Goal: Task Accomplishment & Management: Use online tool/utility

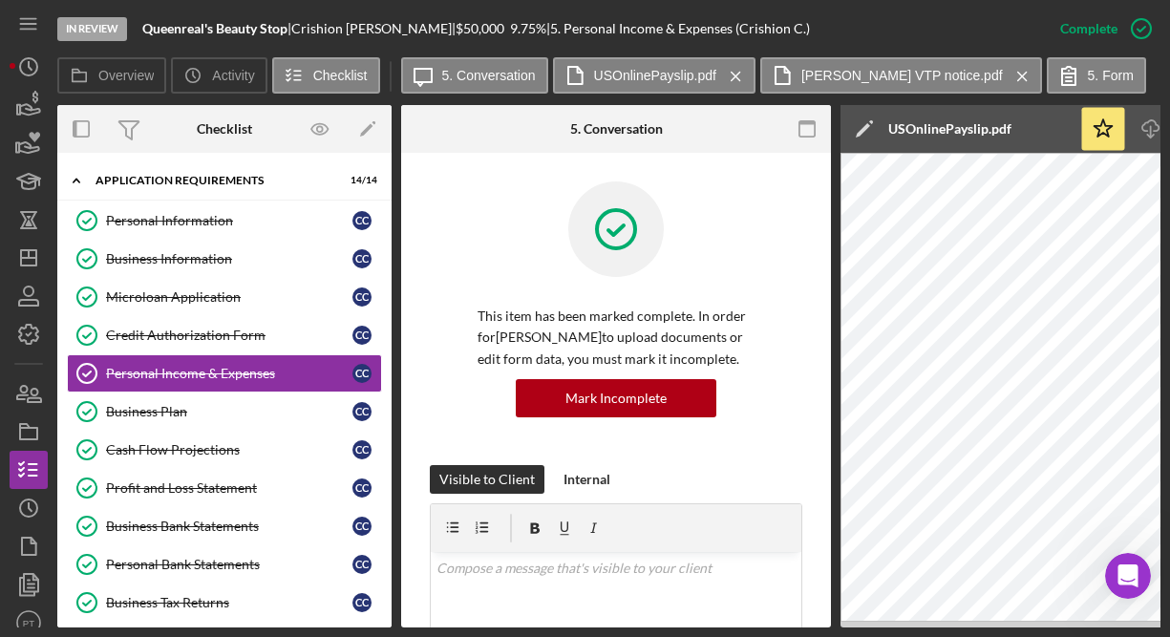
scroll to position [1102, 0]
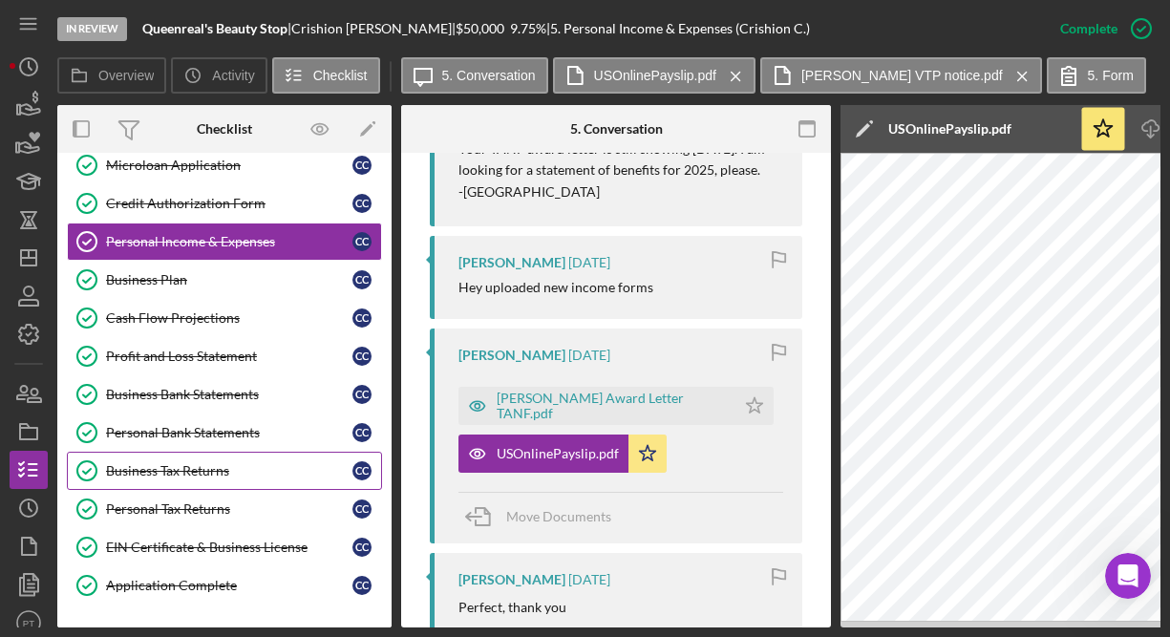
click at [200, 463] on div "Business Tax Returns" at bounding box center [229, 470] width 246 height 15
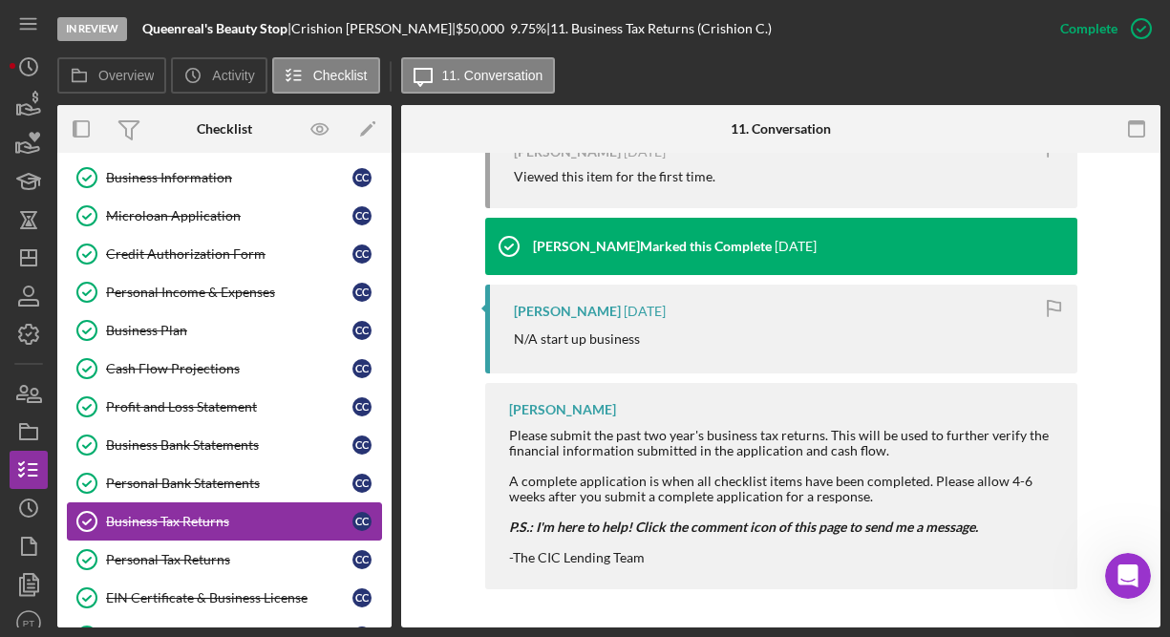
scroll to position [78, 0]
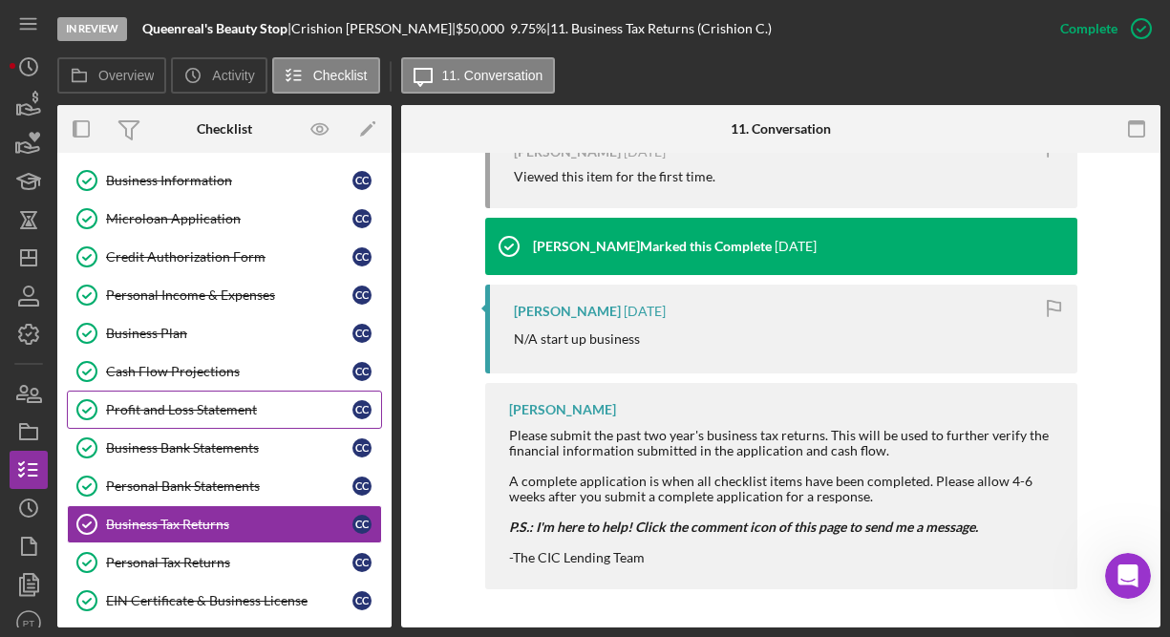
click at [190, 404] on div "Profit and Loss Statement" at bounding box center [229, 409] width 246 height 15
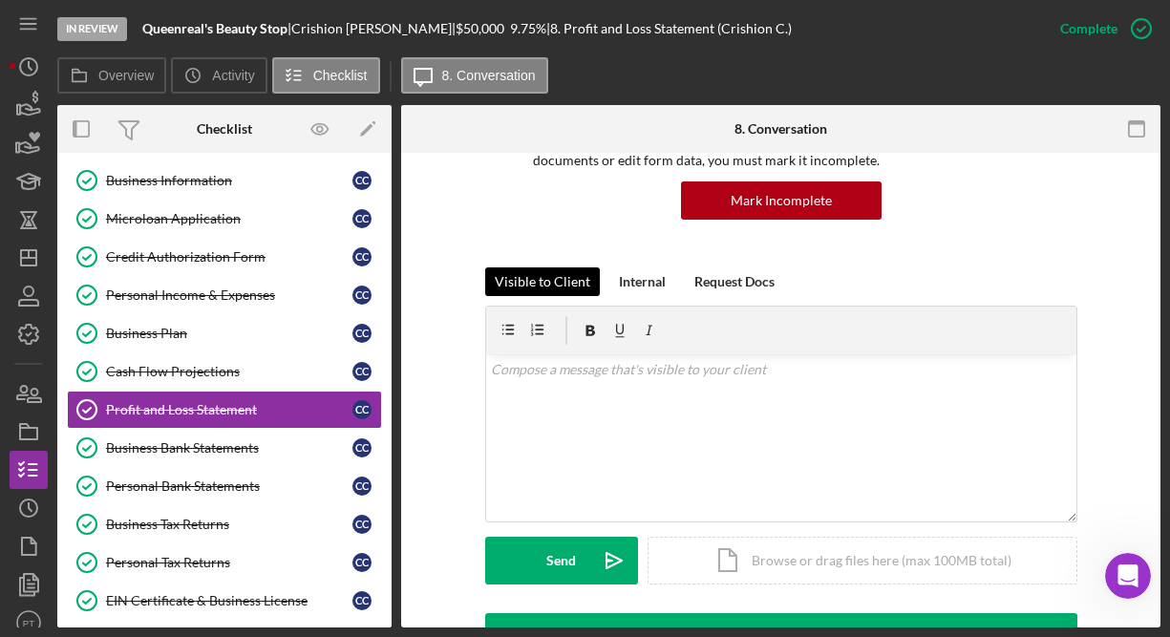
scroll to position [174, 0]
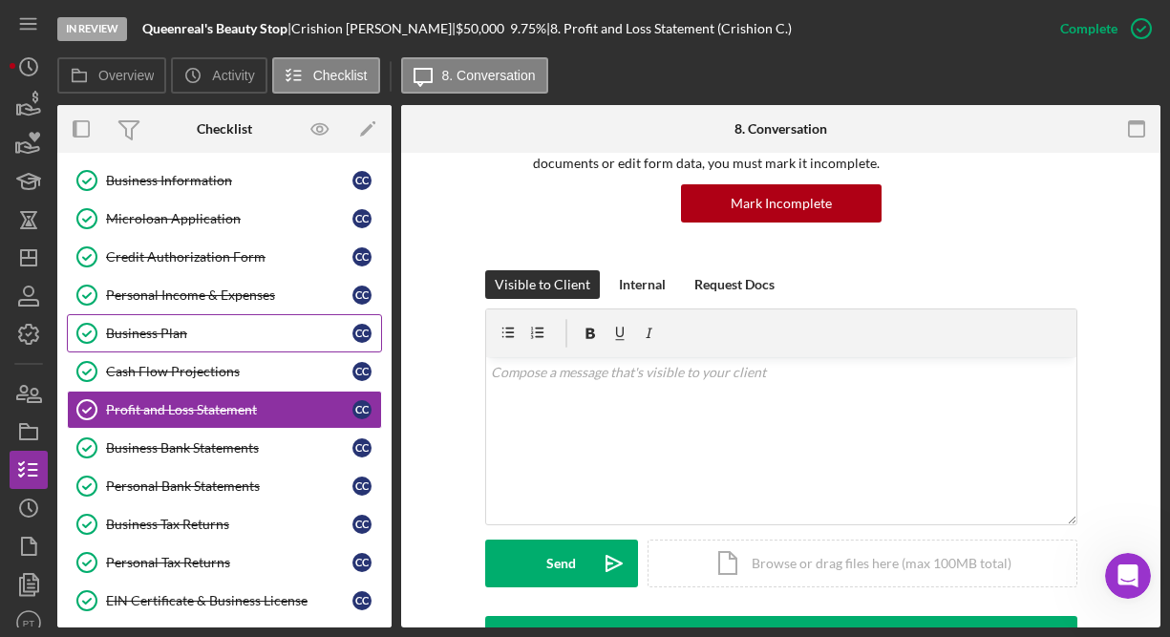
click at [268, 327] on div "Business Plan" at bounding box center [229, 333] width 246 height 15
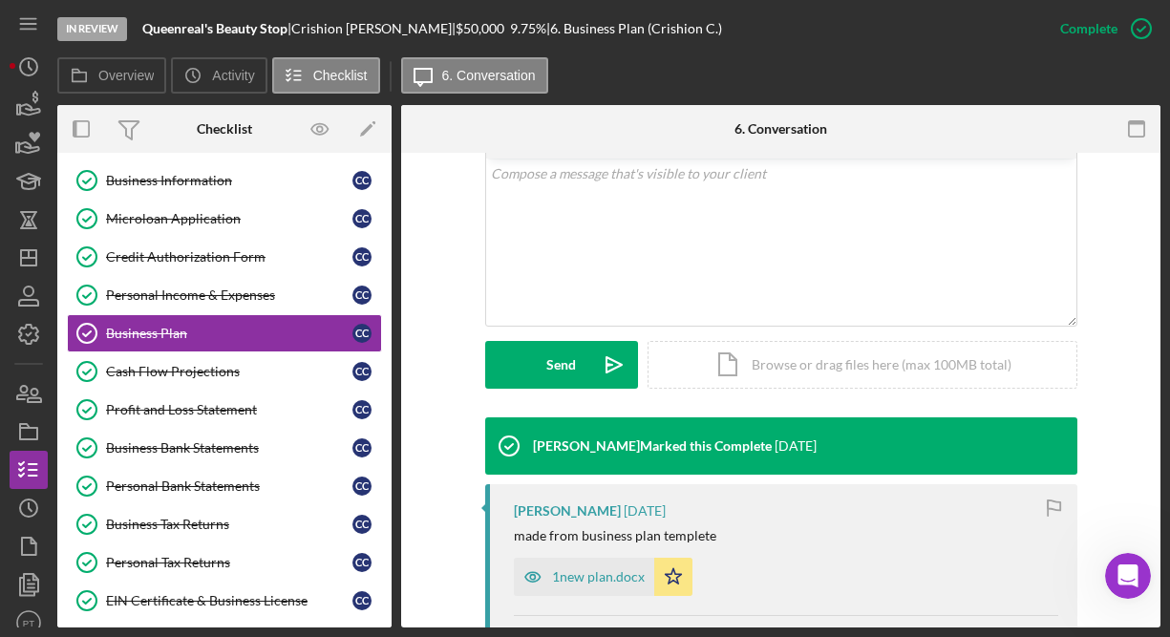
scroll to position [566, 0]
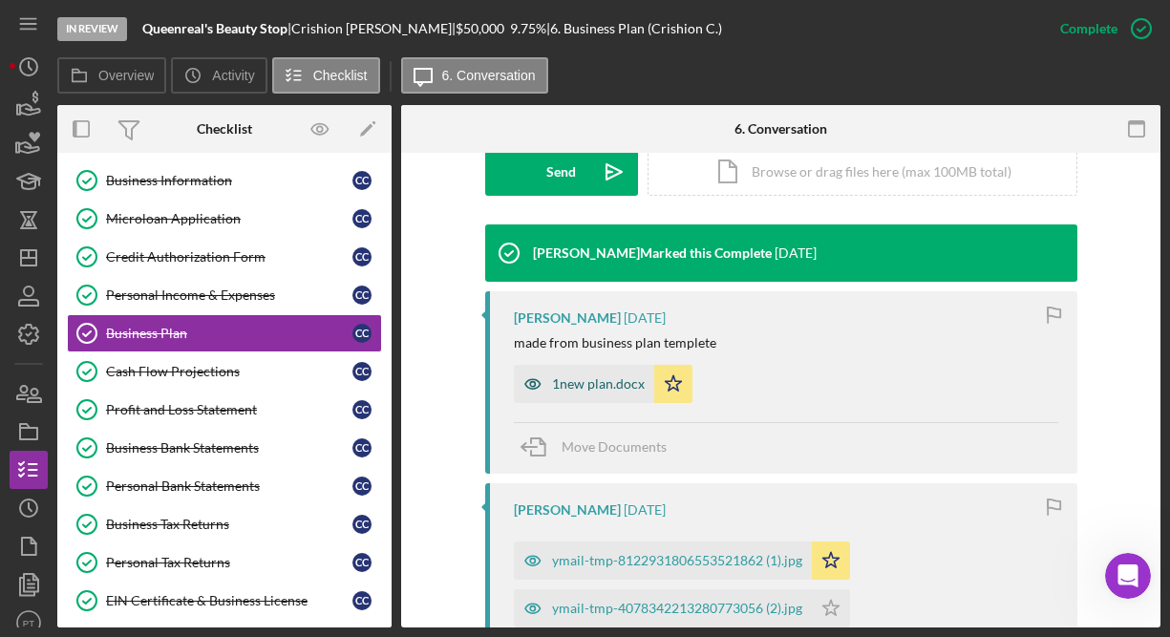
click at [582, 390] on div "1new plan.docx" at bounding box center [598, 383] width 93 height 15
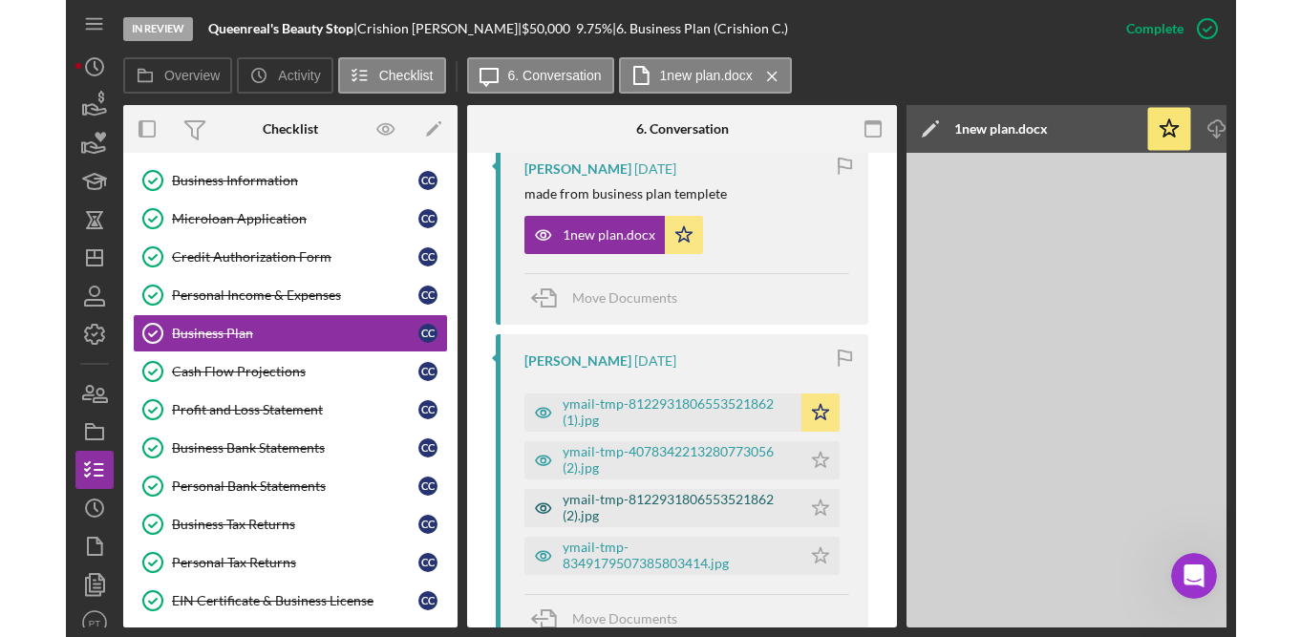
scroll to position [798, 0]
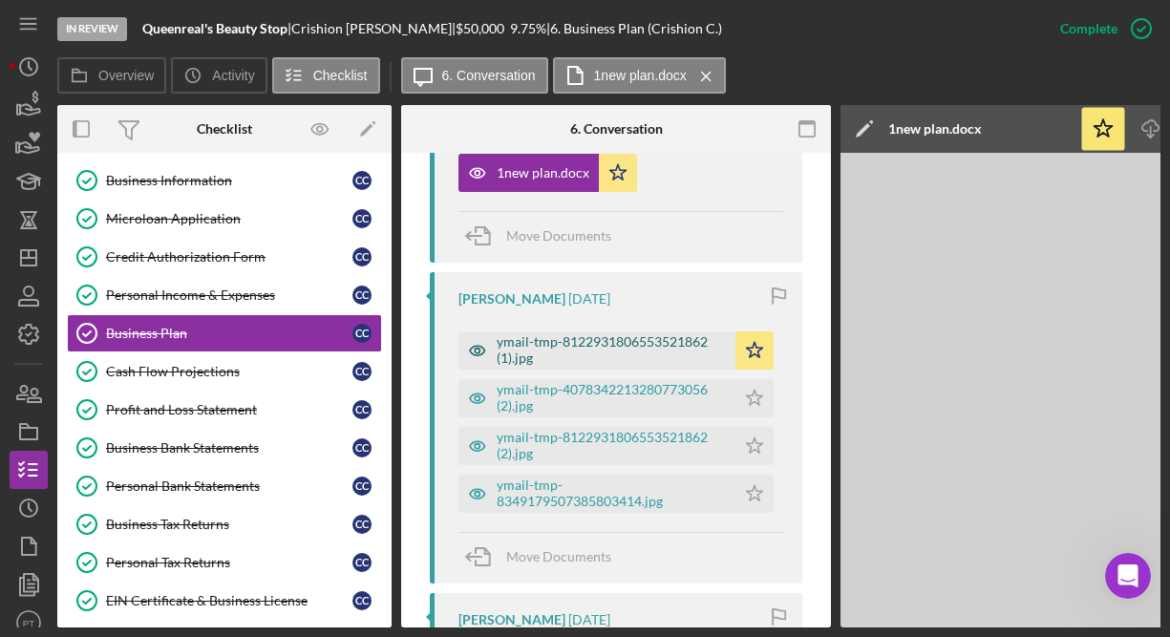
click at [577, 351] on div "ymail-tmp-8122931806553521862 (1).jpg" at bounding box center [611, 349] width 229 height 31
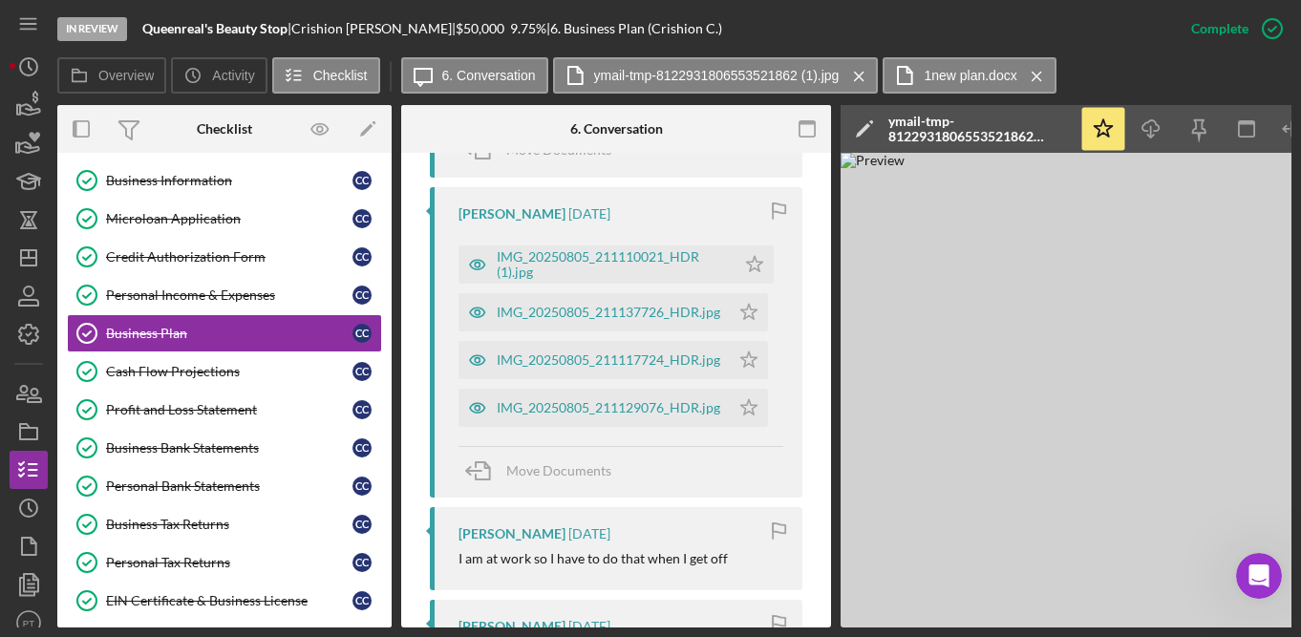
scroll to position [2672, 0]
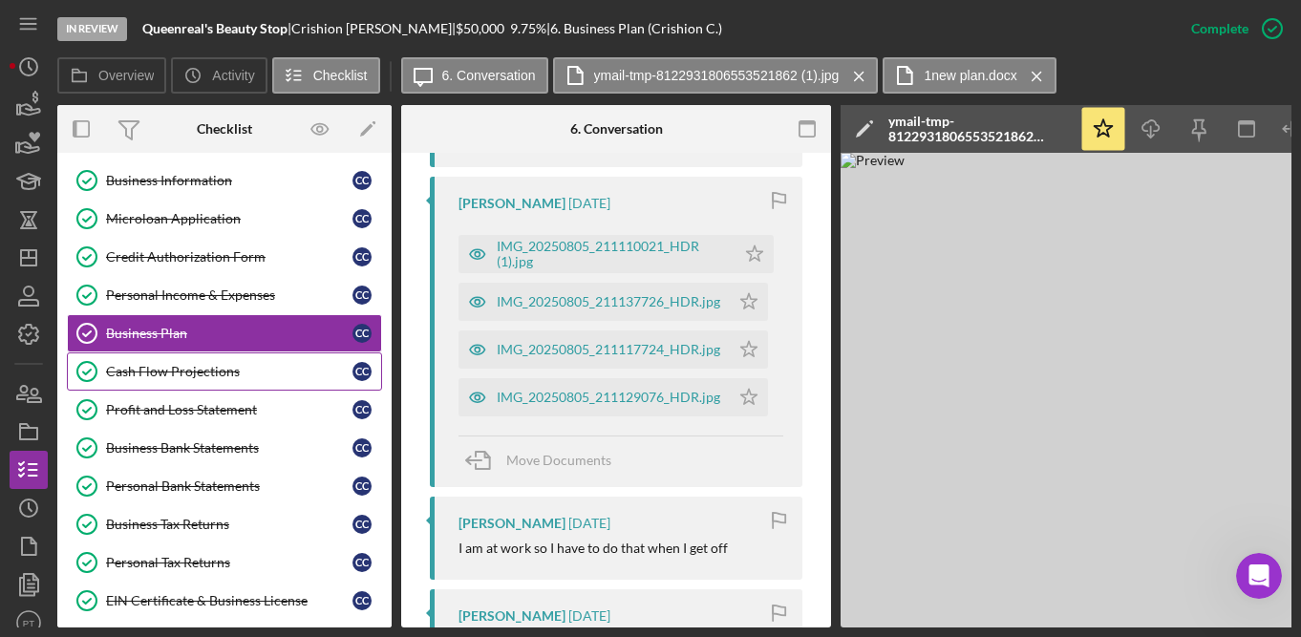
click at [249, 369] on div "Cash Flow Projections" at bounding box center [229, 371] width 246 height 15
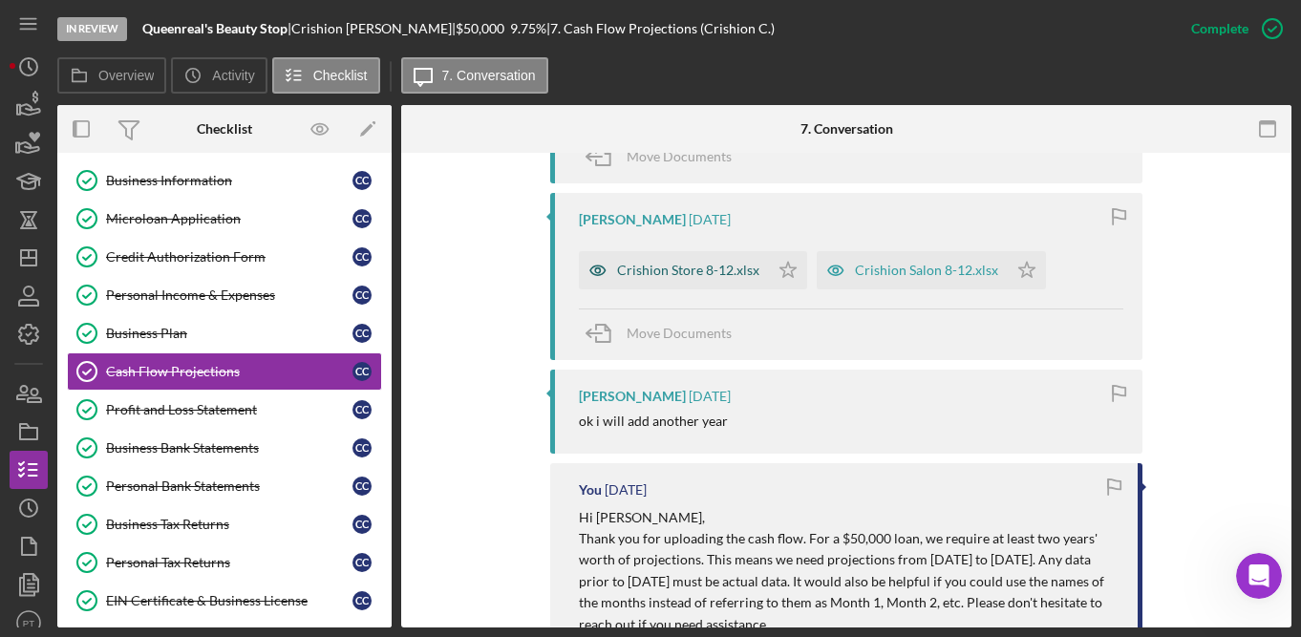
scroll to position [927, 0]
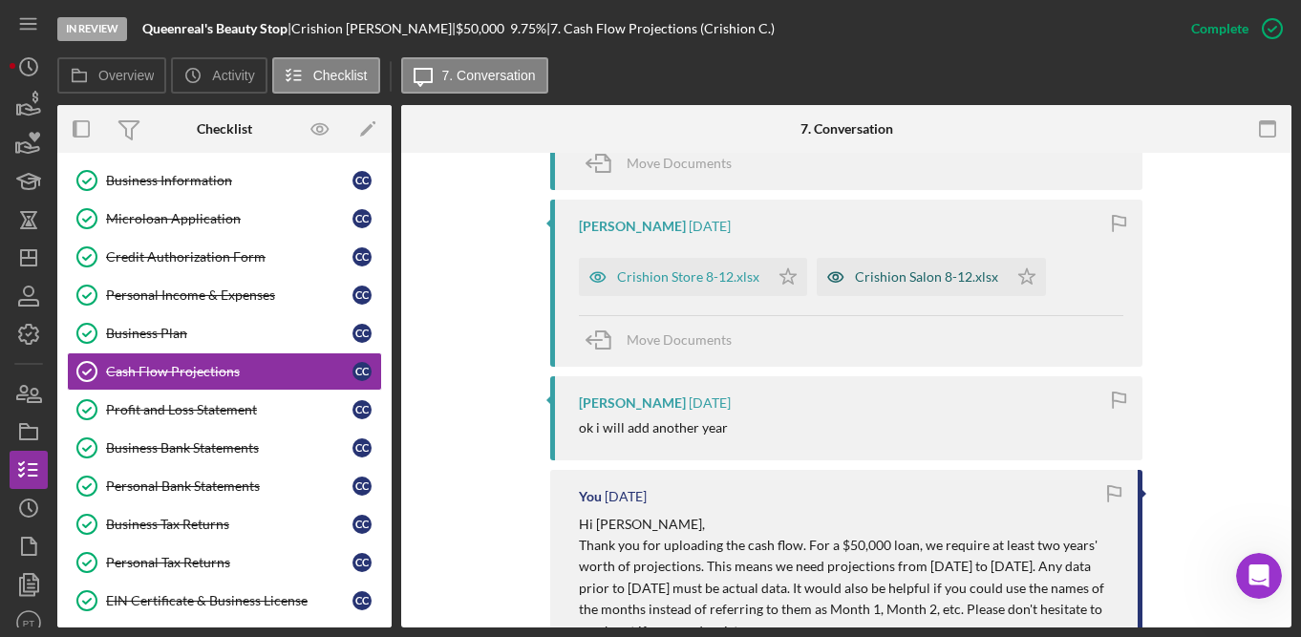
click at [883, 280] on div "Crishion Salon 8-12.xlsx" at bounding box center [926, 276] width 143 height 15
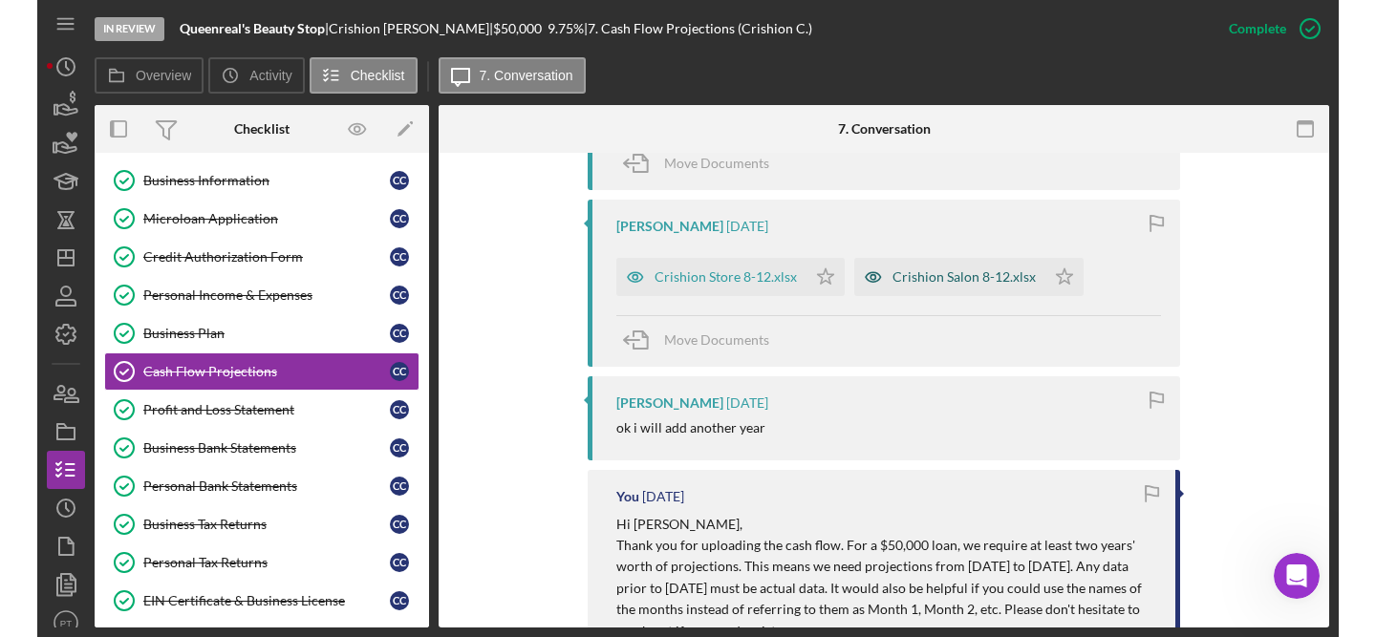
scroll to position [995, 0]
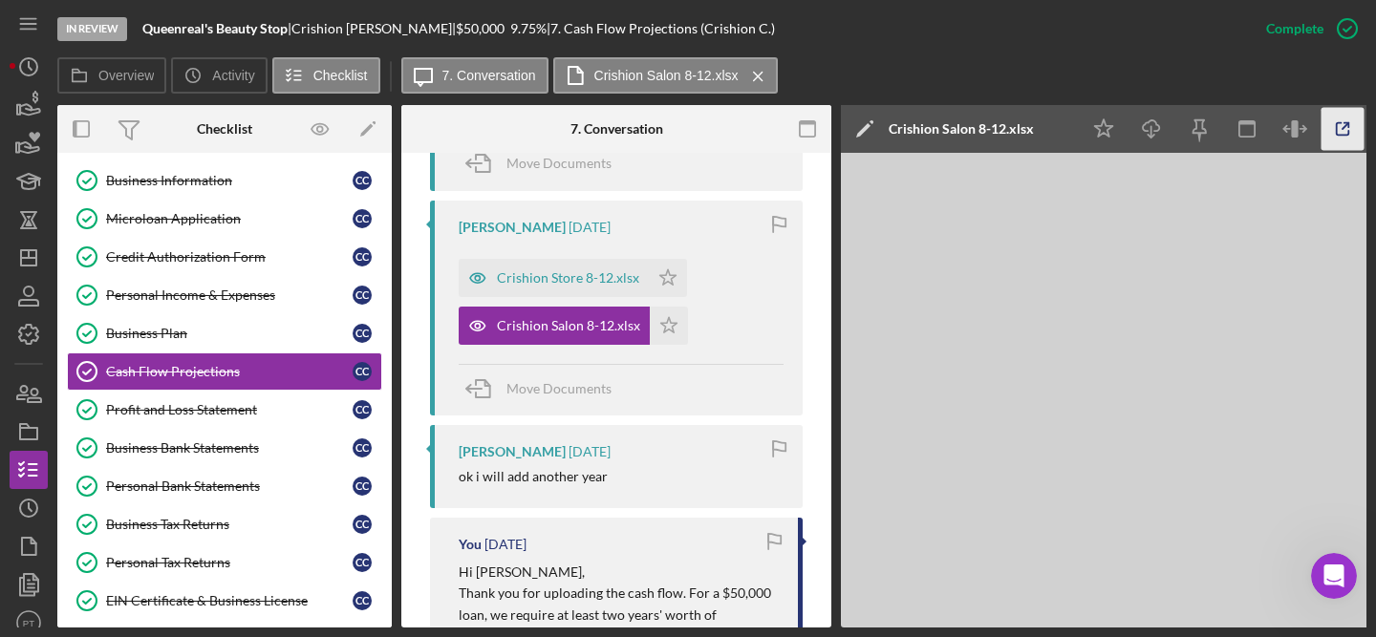
click at [1169, 133] on icon "button" at bounding box center [1342, 129] width 43 height 43
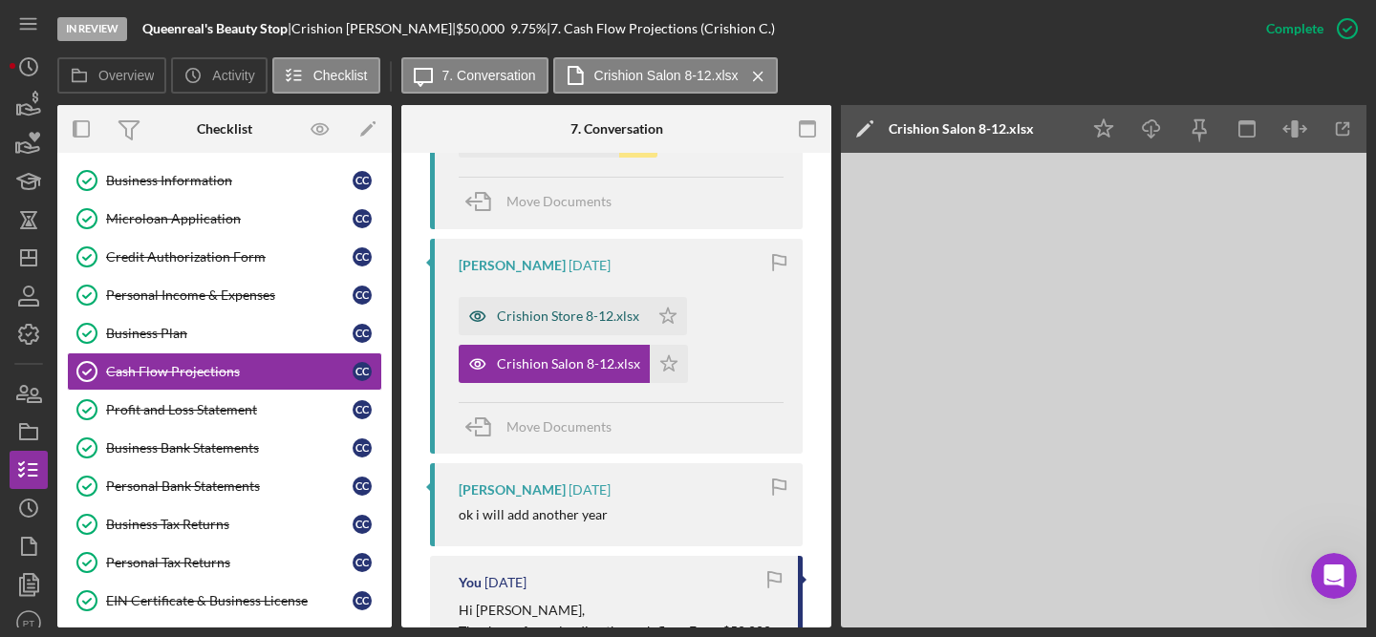
click at [582, 311] on div "Crishion Store 8-12.xlsx" at bounding box center [568, 316] width 142 height 15
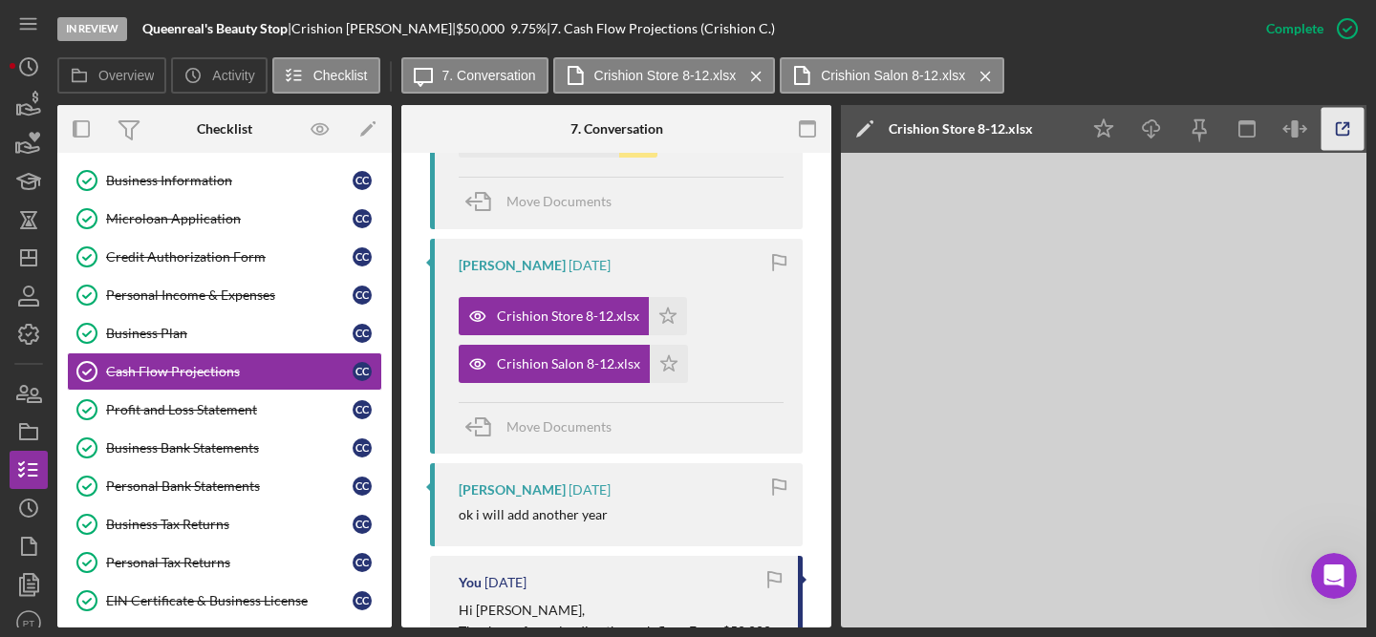
click at [1169, 132] on icon "button" at bounding box center [1342, 129] width 43 height 43
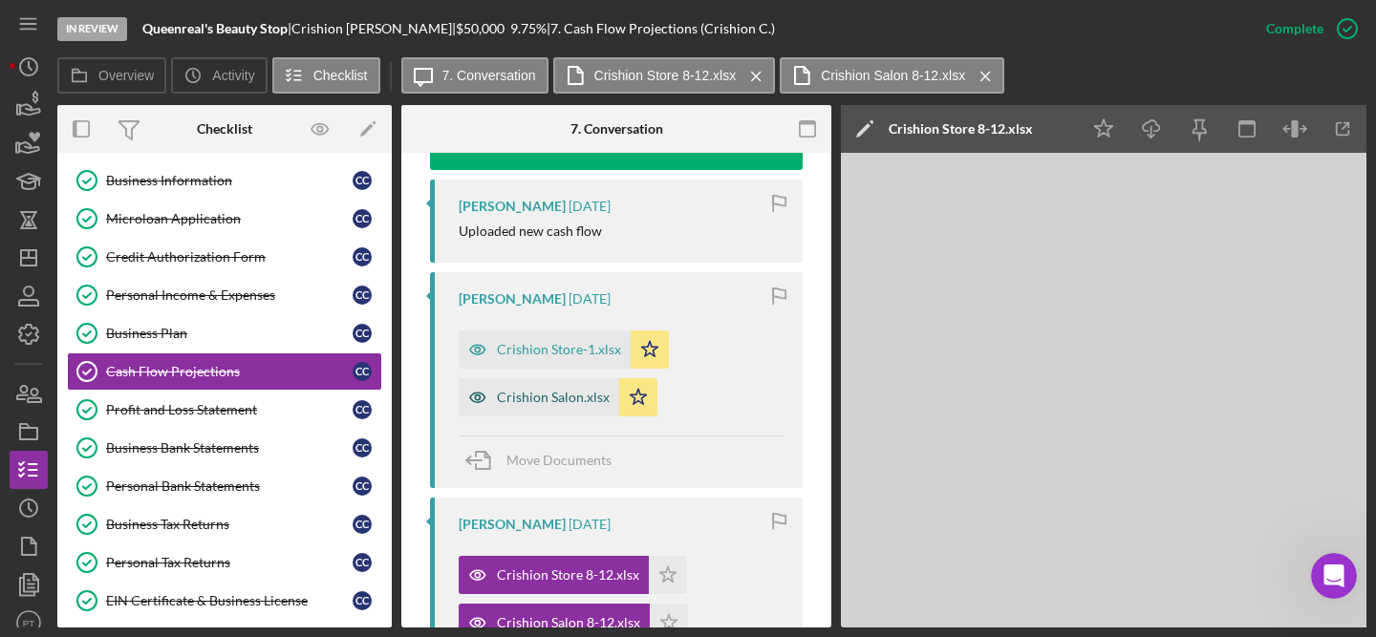
scroll to position [708, 0]
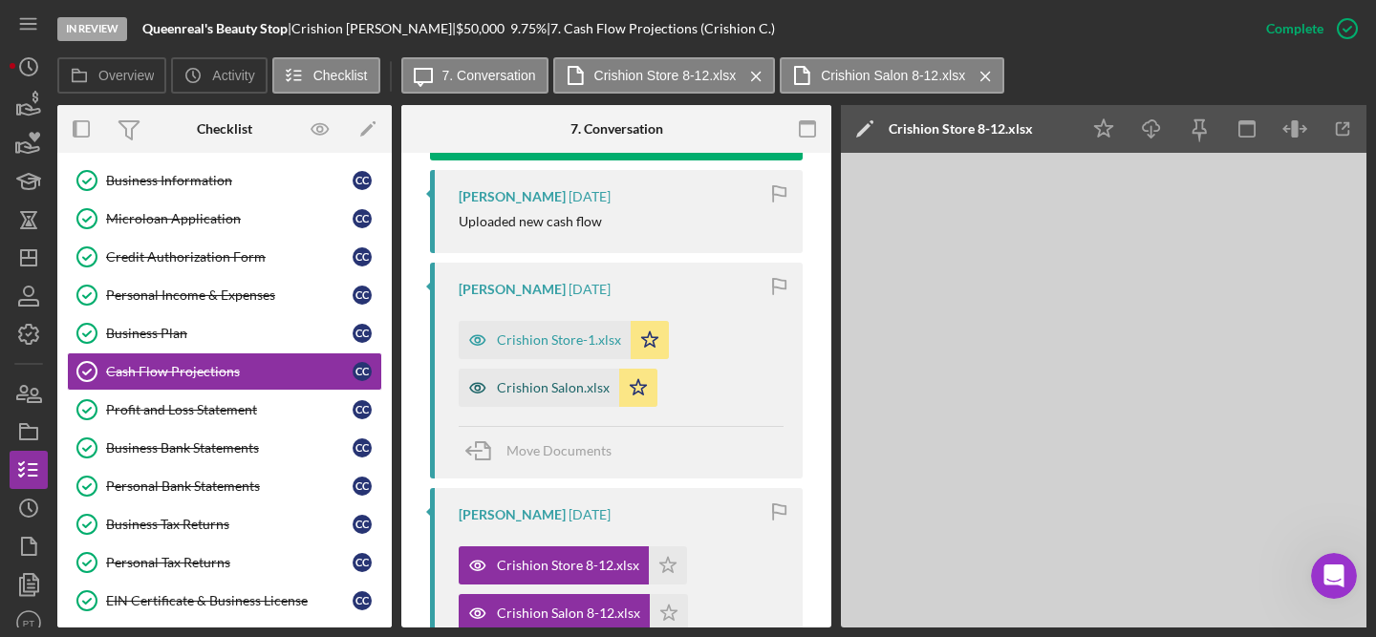
click at [538, 389] on div "Crishion Salon.xlsx" at bounding box center [553, 387] width 113 height 15
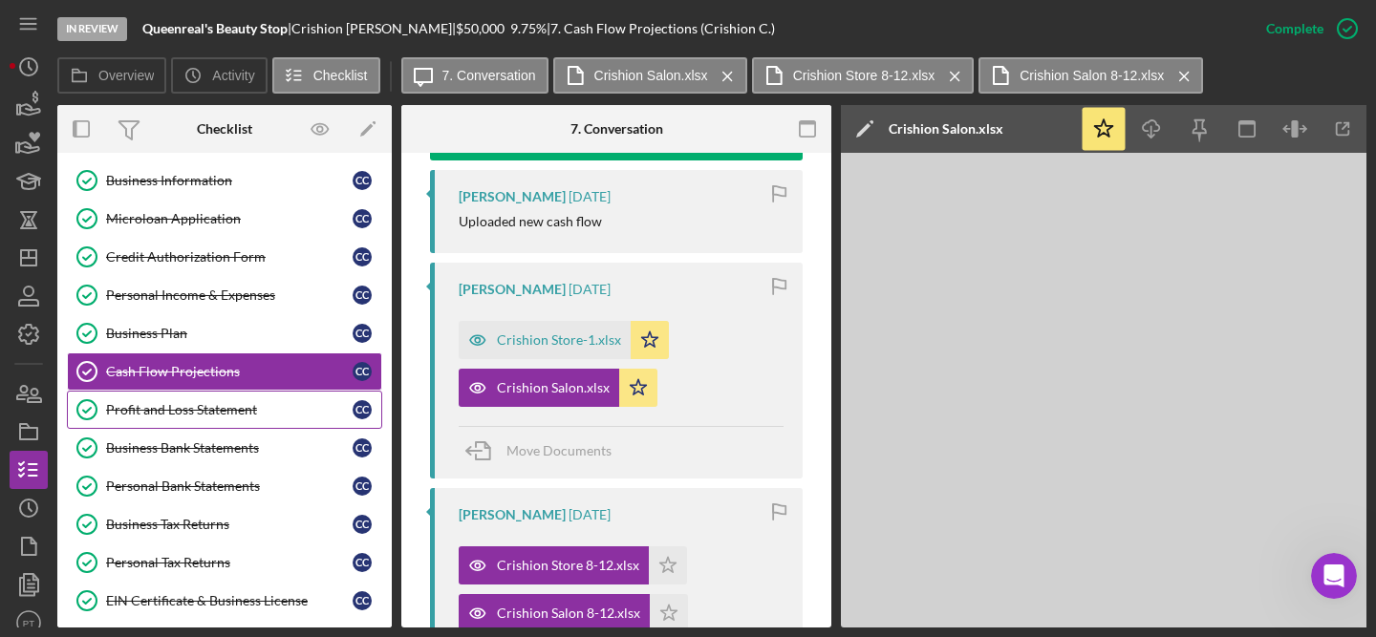
click at [221, 419] on link "Profit and Loss Statement Profit and Loss Statement C C" at bounding box center [224, 410] width 315 height 38
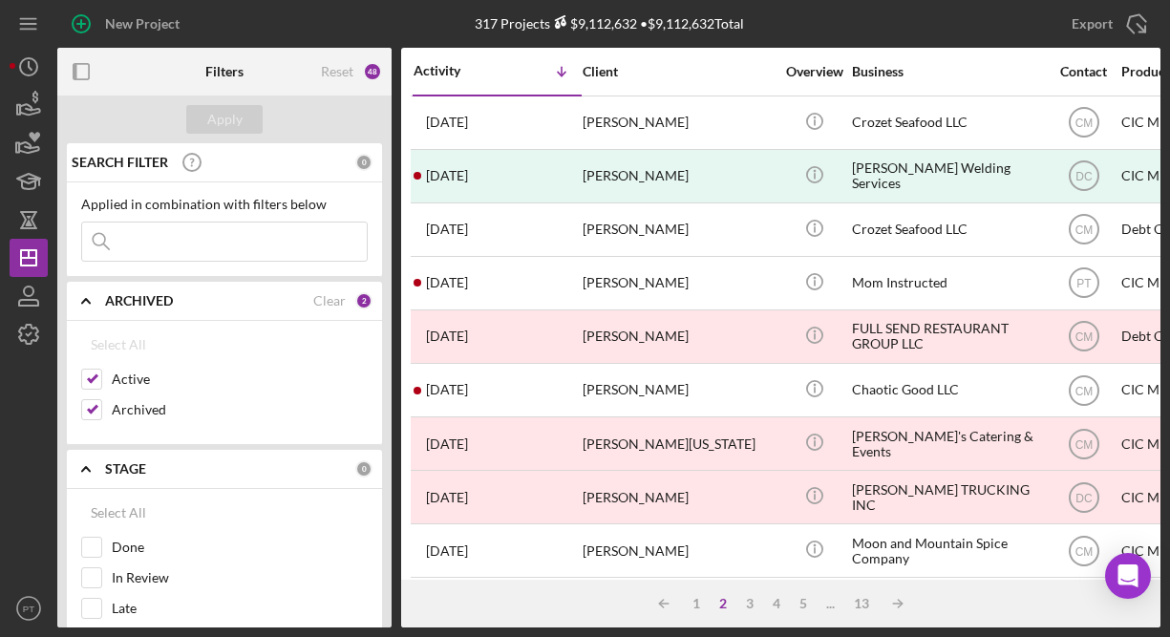
scroll to position [290, 0]
